Goal: Transaction & Acquisition: Purchase product/service

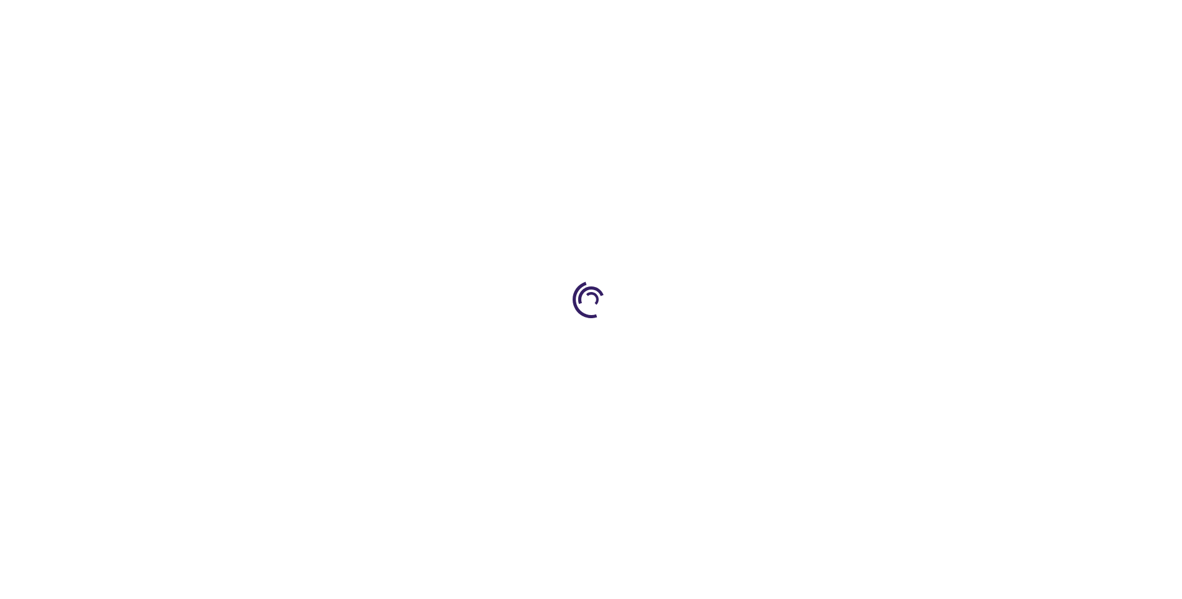
type input "1"
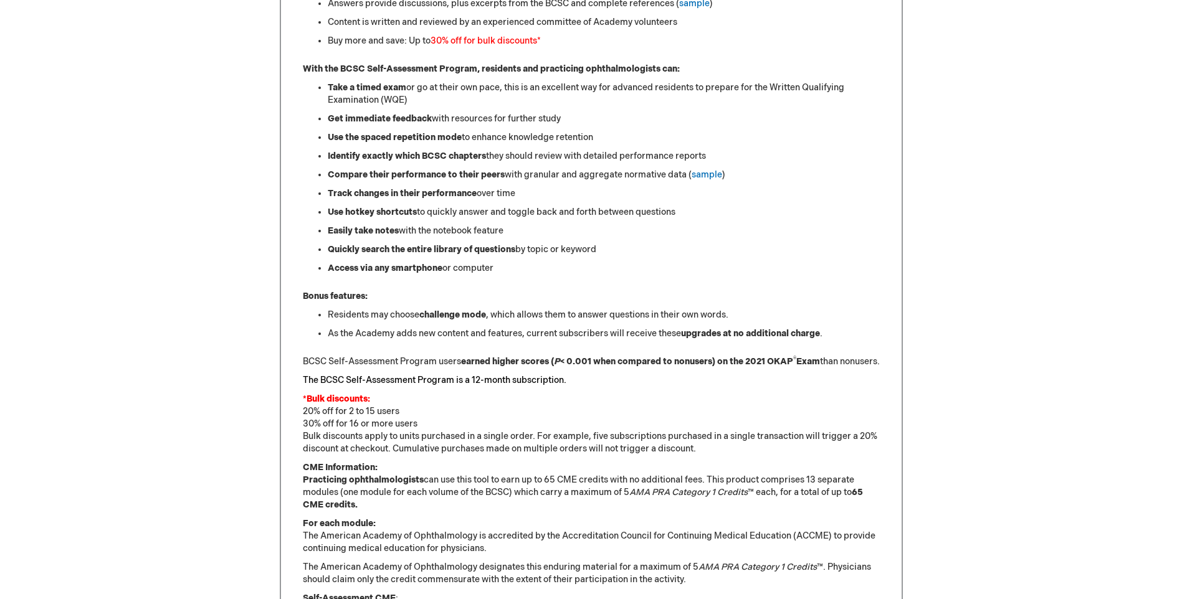
scroll to position [685, 0]
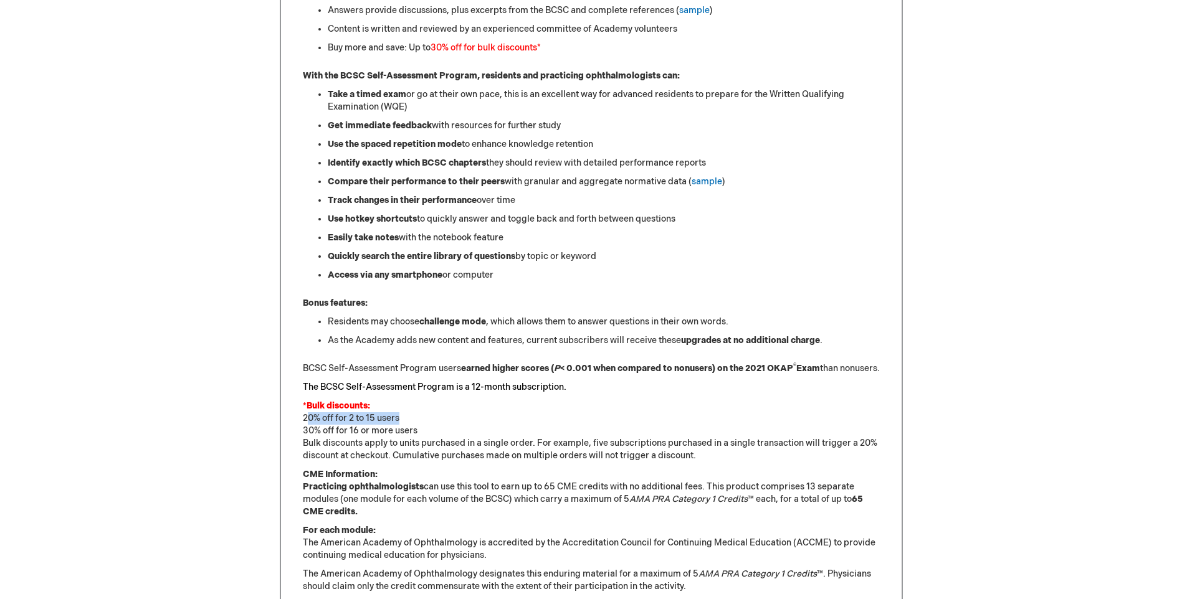
drag, startPoint x: 307, startPoint y: 429, endPoint x: 400, endPoint y: 432, distance: 93.5
click at [400, 432] on p "*Bulk discounts: 20% off for 2 to 15 users 30% off for 16 or more users Bulk di…" at bounding box center [591, 431] width 577 height 62
drag, startPoint x: 400, startPoint y: 432, endPoint x: 436, endPoint y: 465, distance: 48.5
click at [436, 462] on p "*Bulk discounts: 20% off for 2 to 15 users 30% off for 16 or more users Bulk di…" at bounding box center [591, 431] width 577 height 62
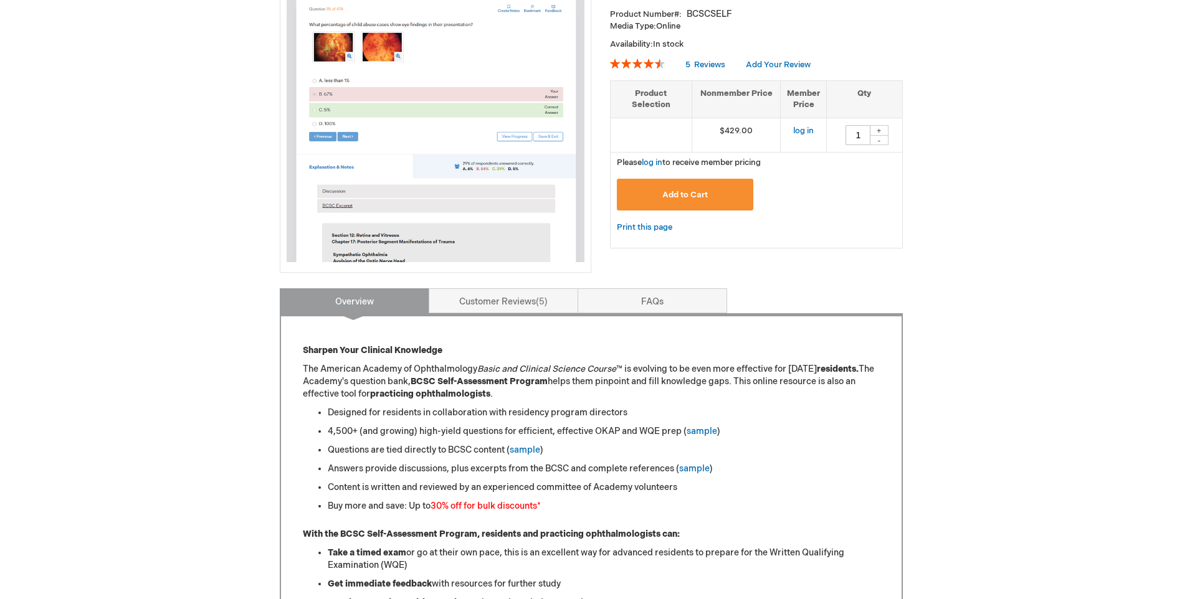
scroll to position [249, 0]
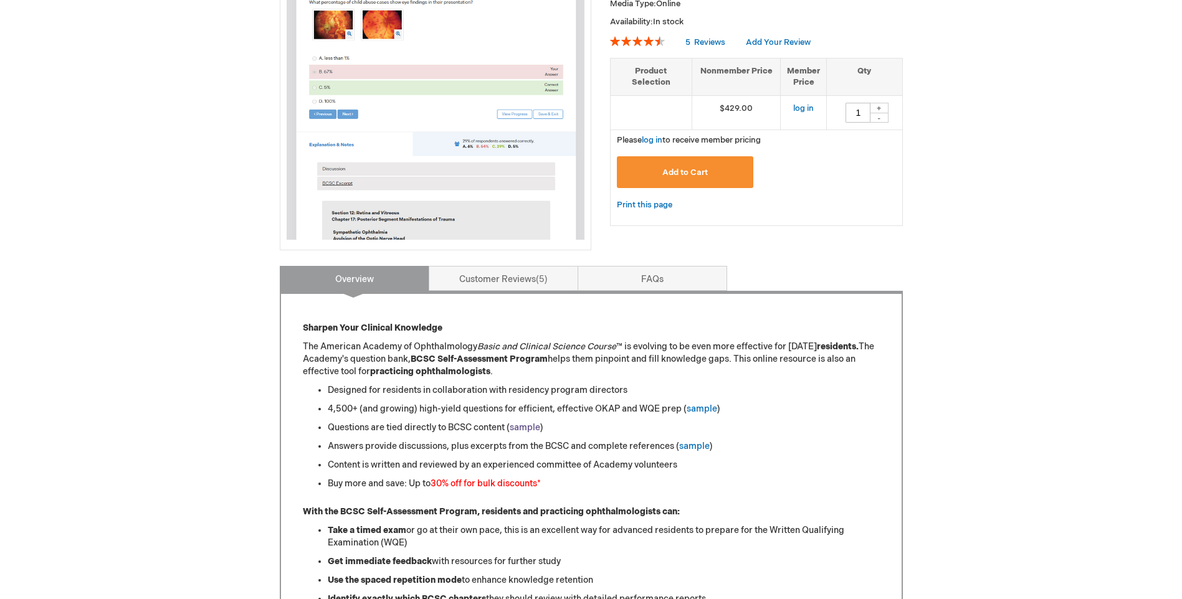
click at [530, 430] on link "sample" at bounding box center [525, 427] width 31 height 11
click at [701, 413] on link "sample" at bounding box center [702, 409] width 31 height 11
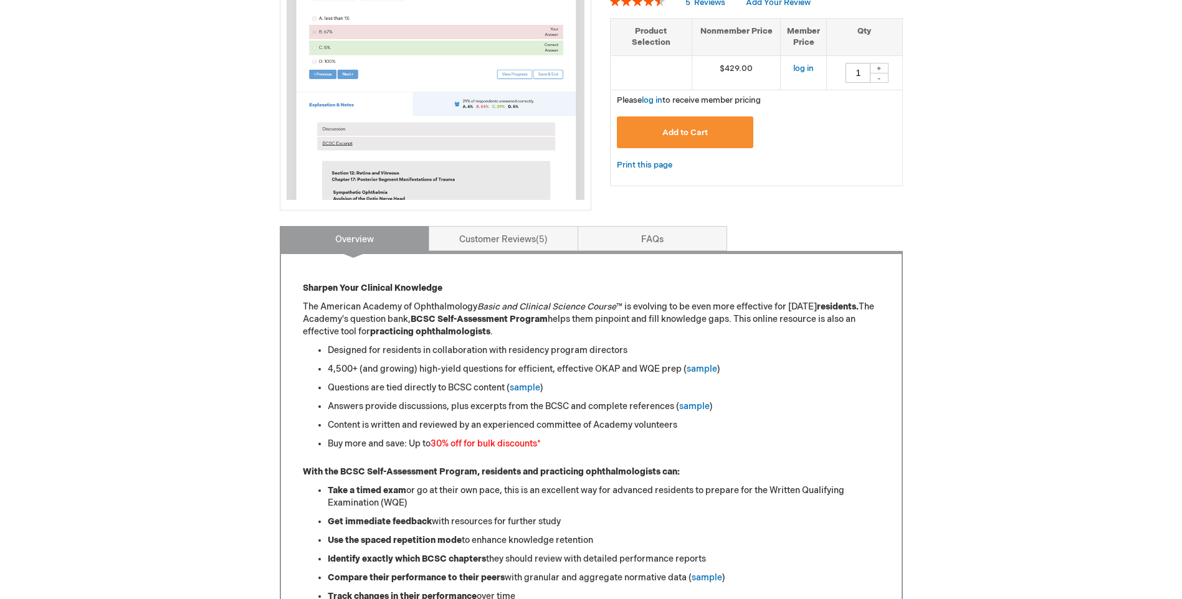
scroll to position [312, 0]
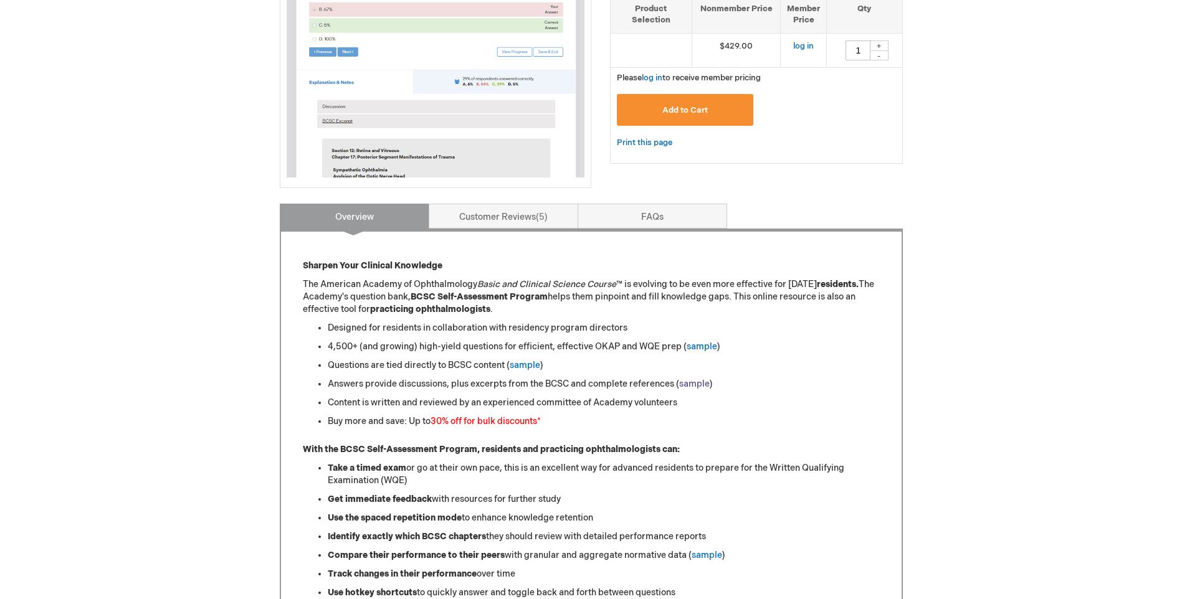
click at [700, 382] on link "sample" at bounding box center [694, 384] width 31 height 11
